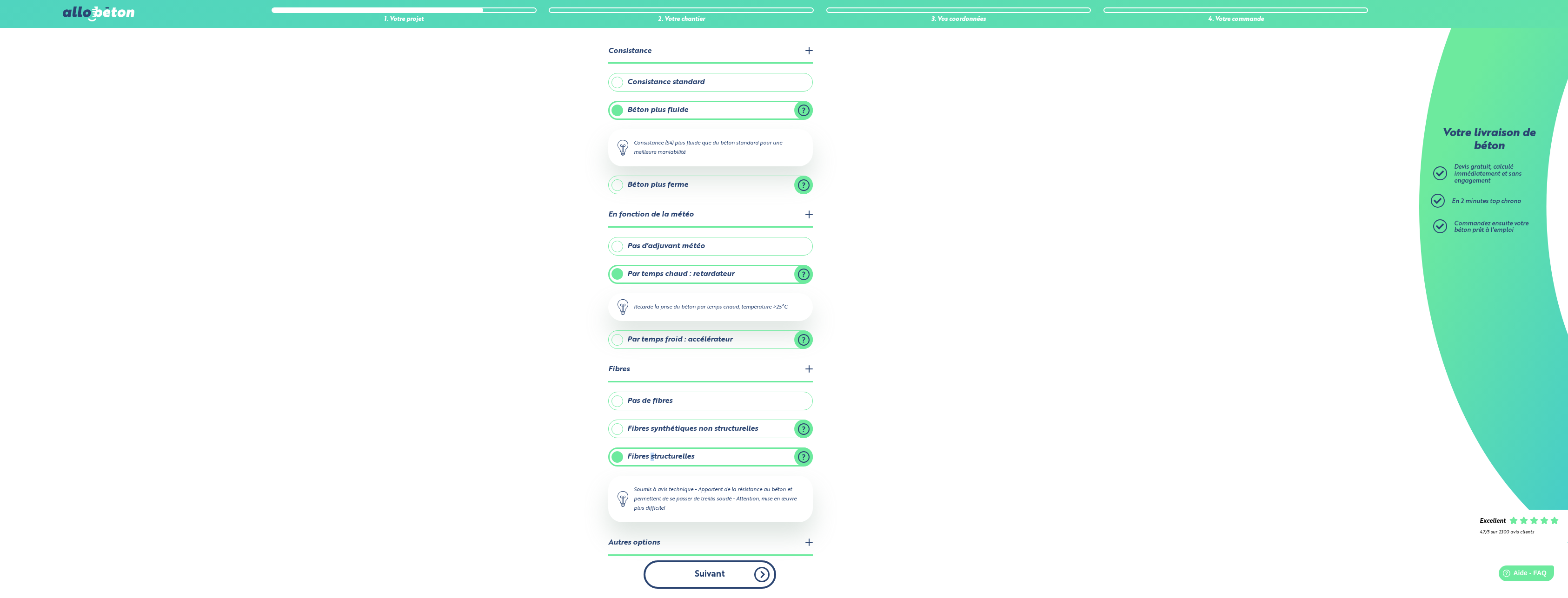
drag, startPoint x: 0, startPoint y: 0, endPoint x: 727, endPoint y: 571, distance: 924.4
click at [727, 571] on button "Suivant" at bounding box center [709, 574] width 133 height 29
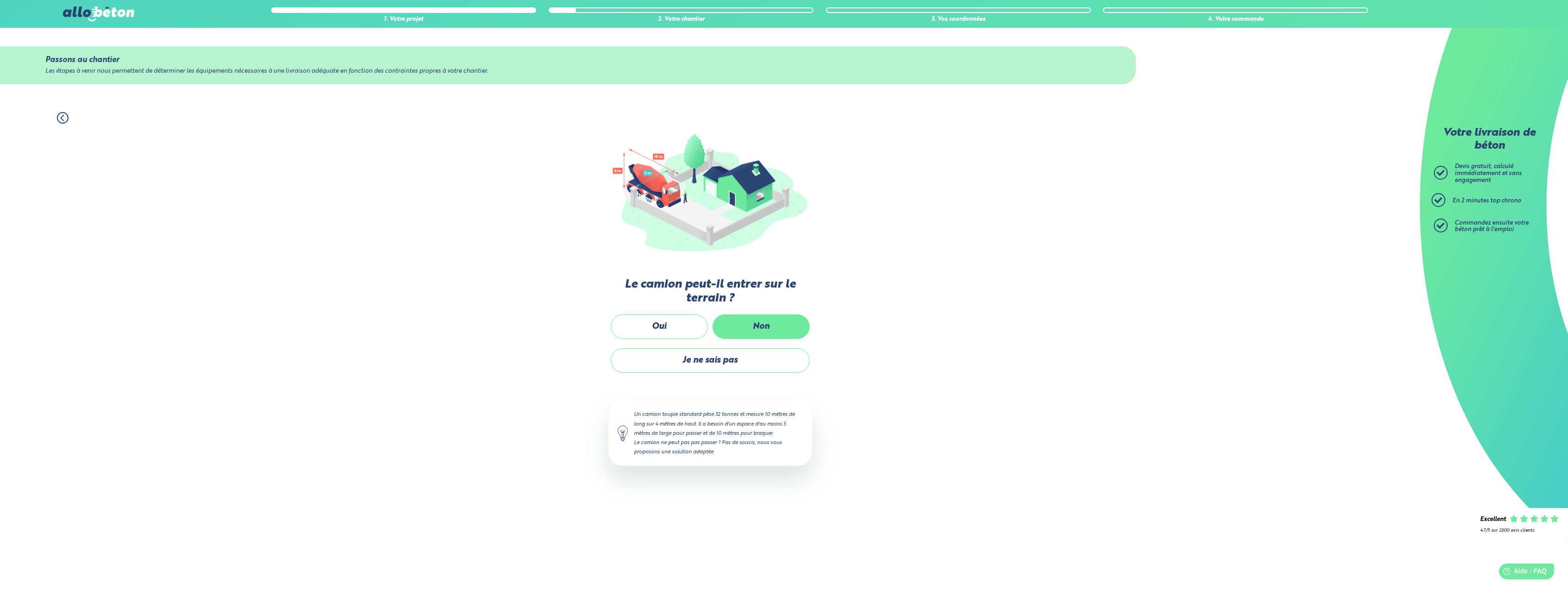
click at [745, 328] on label "Non" at bounding box center [761, 327] width 98 height 24
click at [0, 0] on input "Non" at bounding box center [0, 0] width 0 height 0
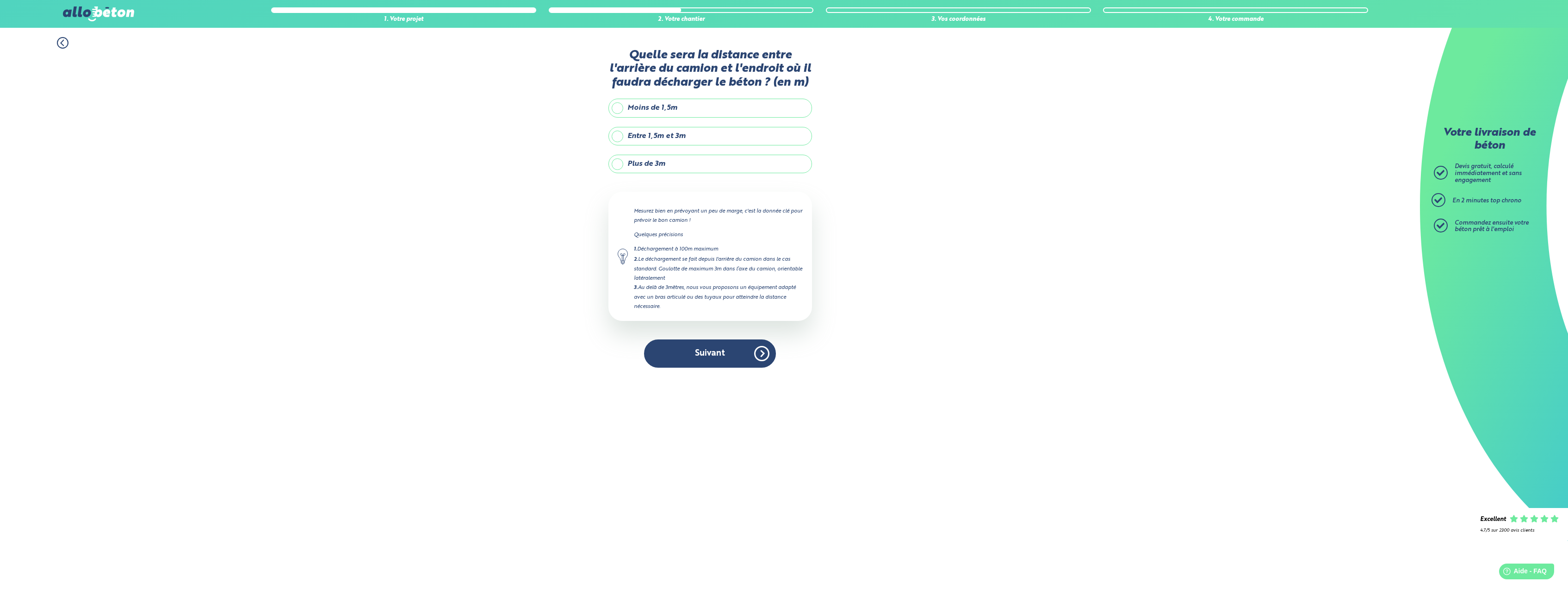
click at [622, 162] on label "Plus de 3m" at bounding box center [710, 164] width 204 height 19
click at [0, 0] on input "Plus de 3m" at bounding box center [0, 0] width 0 height 0
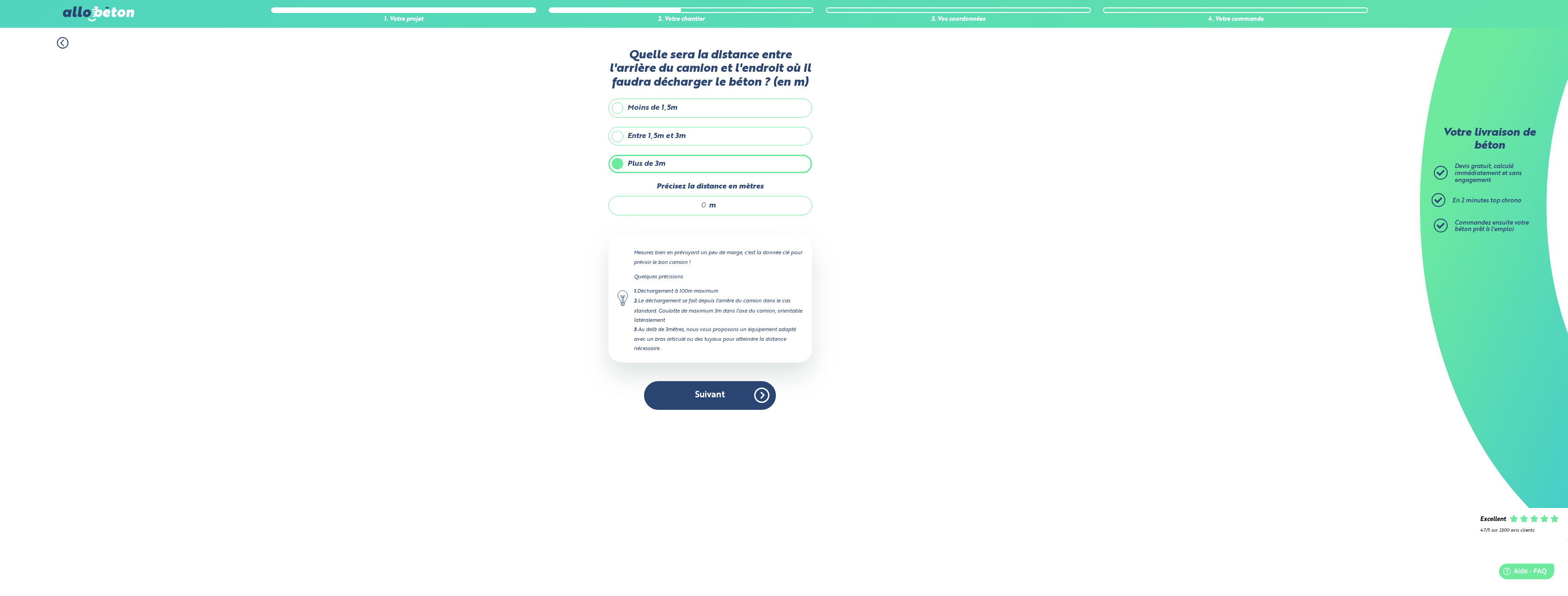
click at [660, 210] on input "Précisez la distance en mètres" at bounding box center [662, 205] width 88 height 9
type input "15"
click at [734, 403] on button "Suivant" at bounding box center [710, 396] width 132 height 29
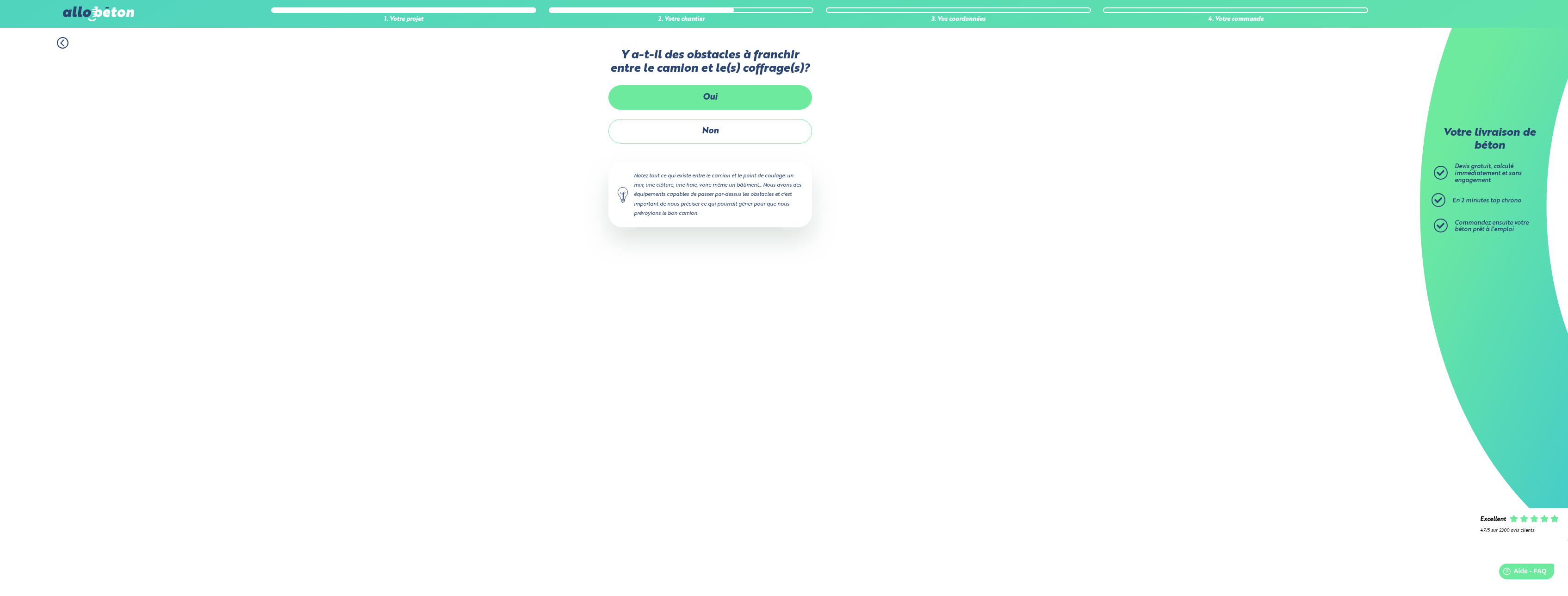
click at [687, 101] on label "Oui" at bounding box center [710, 97] width 204 height 24
click at [0, 0] on input "Oui" at bounding box center [0, 0] width 0 height 0
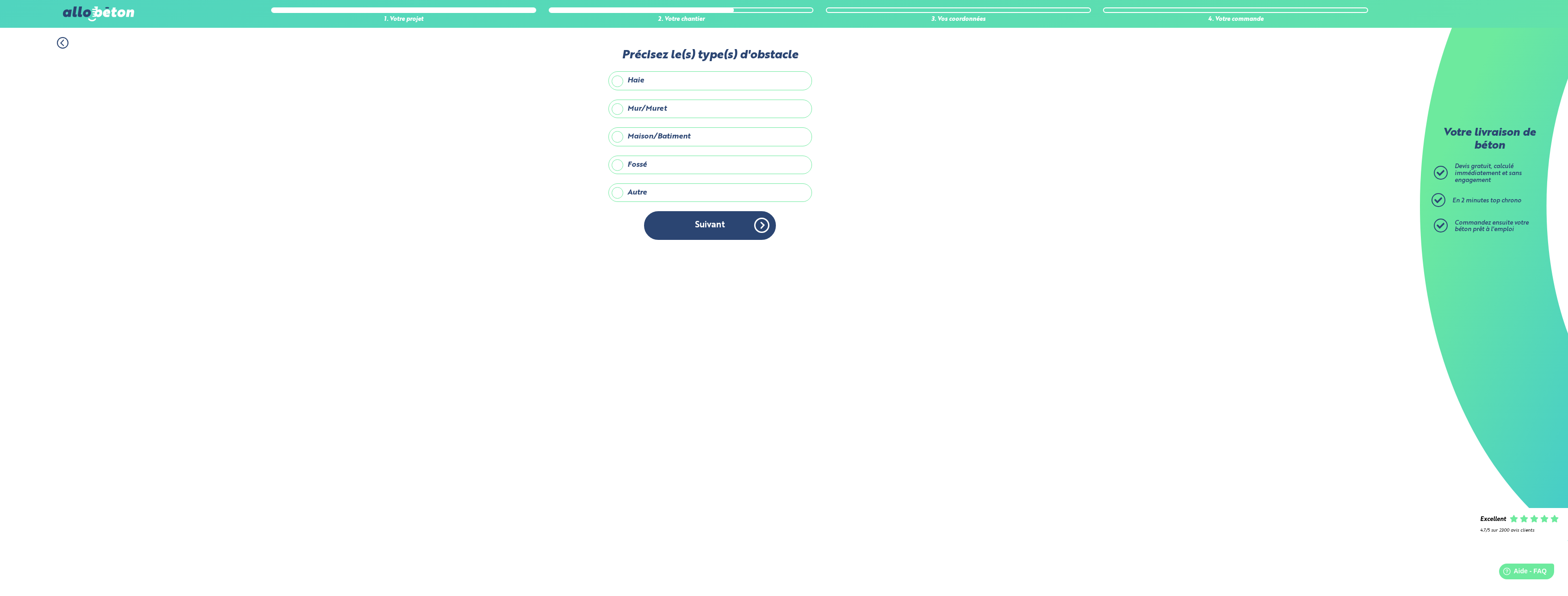
click at [669, 108] on label "Mur/Muret" at bounding box center [710, 109] width 204 height 19
click at [0, 0] on input "Mur/Muret" at bounding box center [0, 0] width 0 height 0
click at [714, 232] on button "Suivant" at bounding box center [710, 226] width 132 height 29
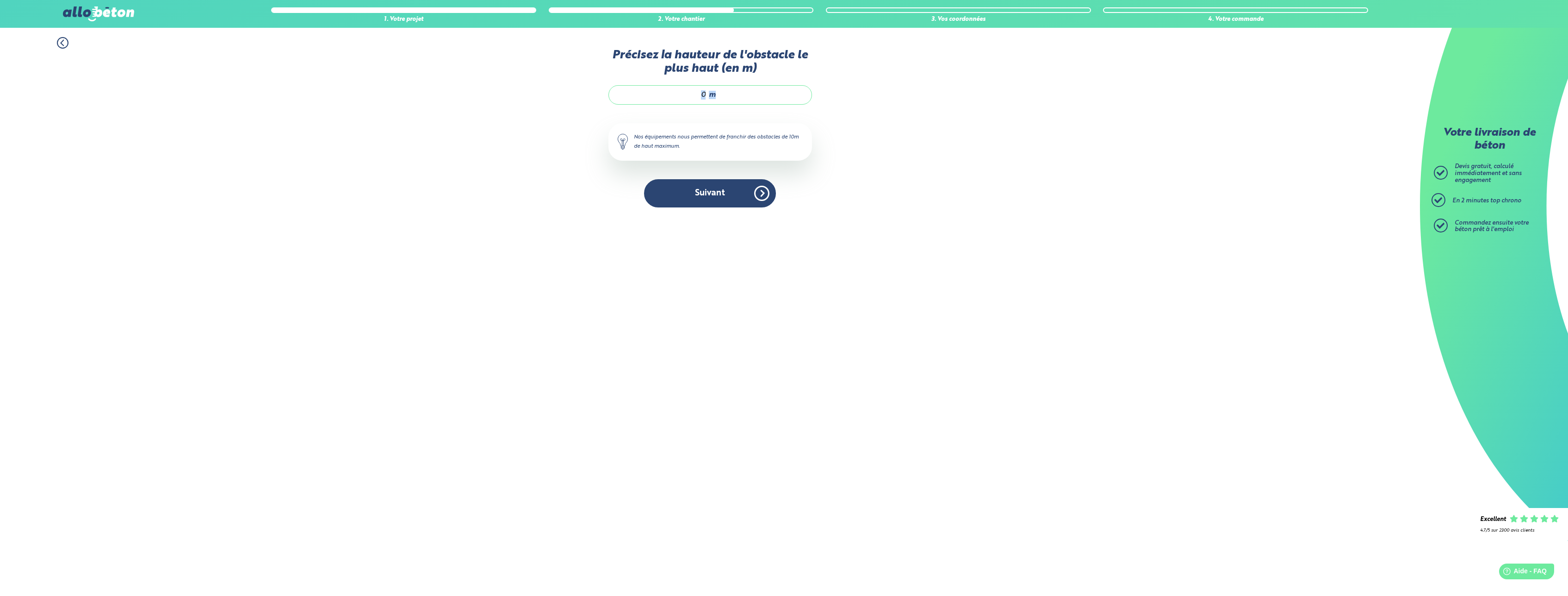
drag, startPoint x: 726, startPoint y: 100, endPoint x: 635, endPoint y: 89, distance: 91.7
click at [636, 89] on div "m" at bounding box center [710, 94] width 204 height 19
type input "2"
click at [726, 200] on button "Suivant" at bounding box center [710, 194] width 132 height 29
